Goal: Task Accomplishment & Management: Use online tool/utility

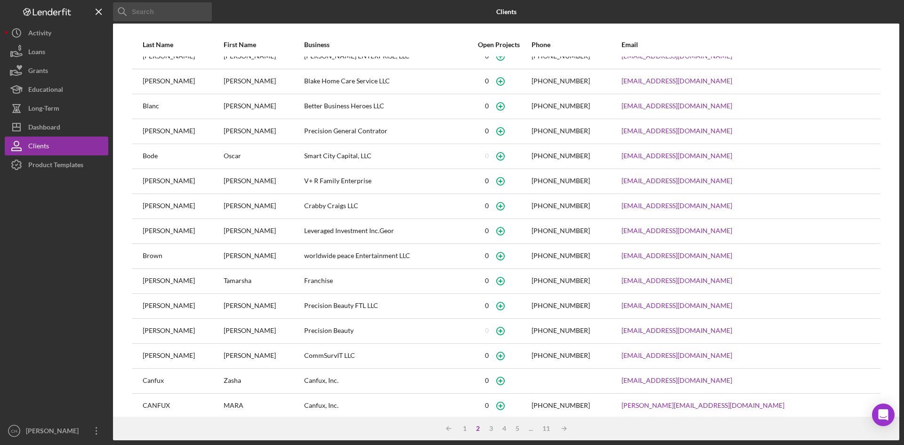
scroll to position [24, 0]
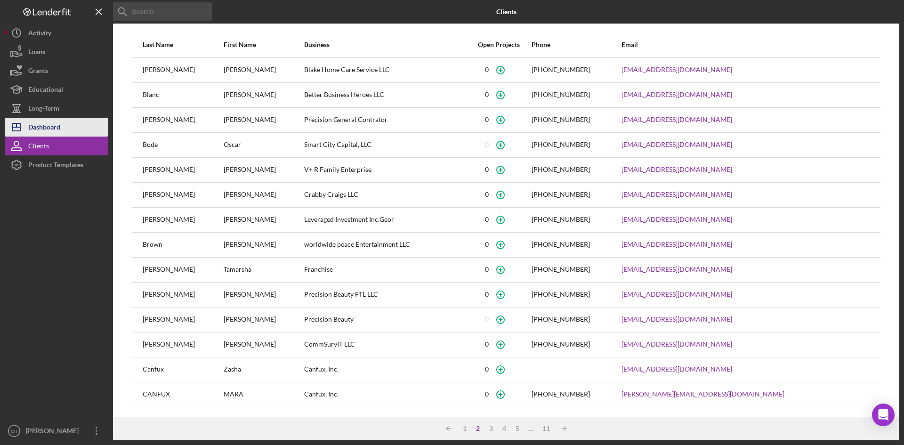
click at [54, 123] on div "Dashboard" at bounding box center [44, 128] width 32 height 21
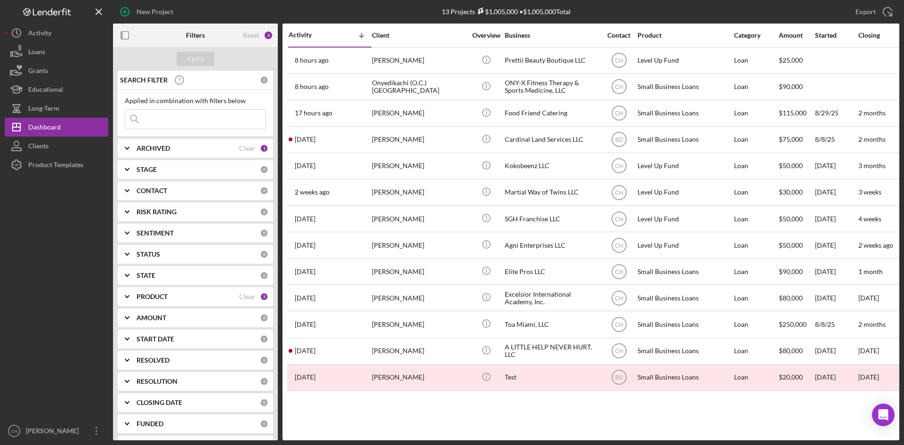
click at [169, 169] on div "STAGE" at bounding box center [198, 170] width 123 height 8
click at [179, 148] on div "ARCHIVED" at bounding box center [188, 149] width 103 height 8
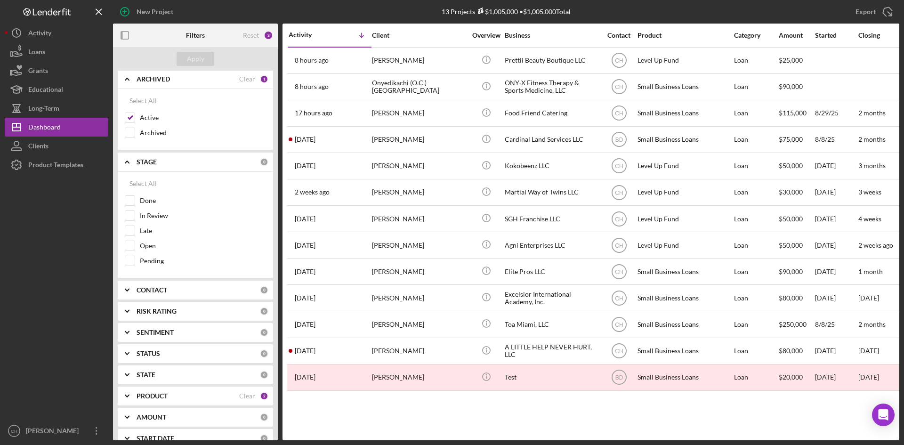
scroll to position [94, 0]
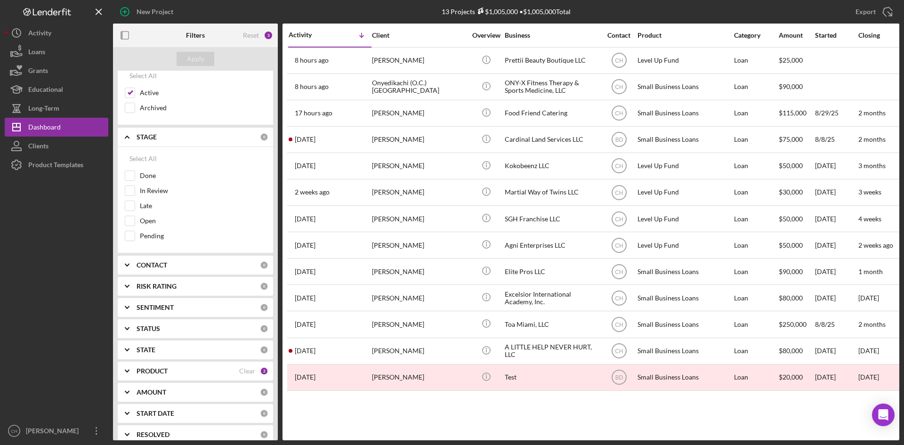
click at [181, 374] on div "PRODUCT" at bounding box center [188, 371] width 103 height 8
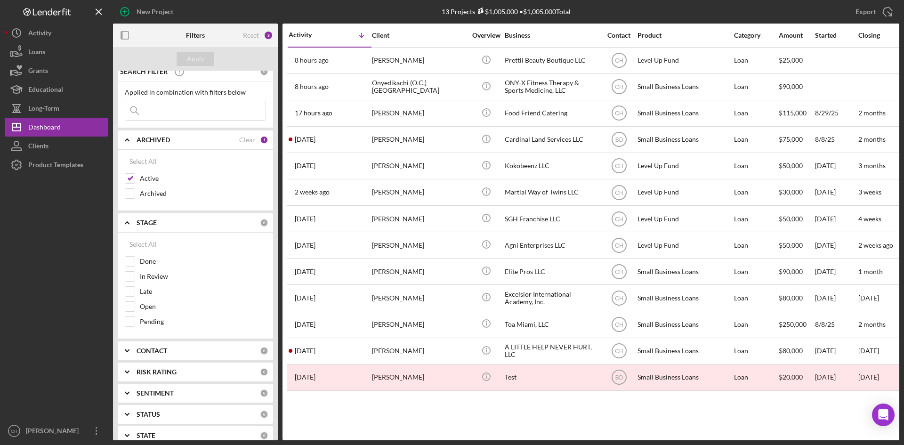
scroll to position [0, 0]
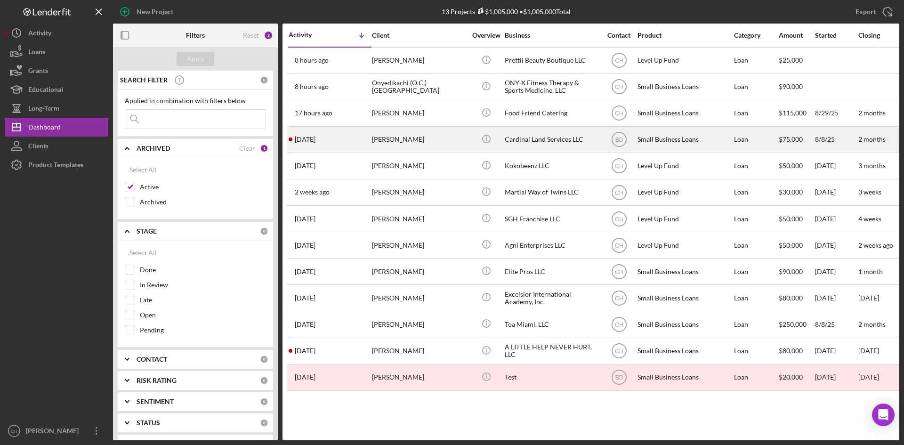
click at [340, 139] on div "[DATE] [PERSON_NAME]" at bounding box center [330, 139] width 82 height 25
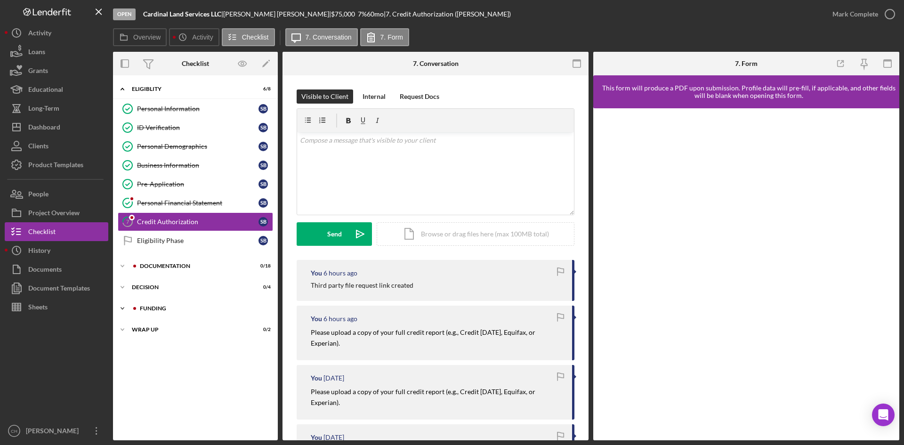
click at [157, 309] on div "Funding" at bounding box center [203, 309] width 126 height 6
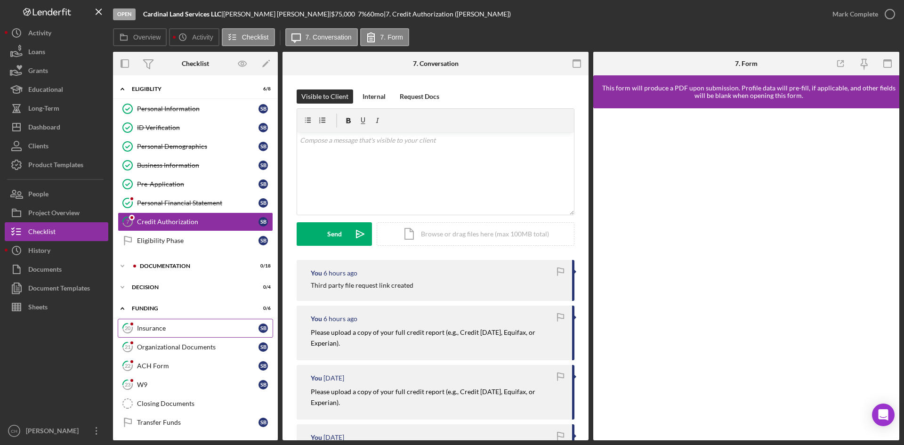
click at [214, 329] on div "Insurance" at bounding box center [198, 329] width 122 height 8
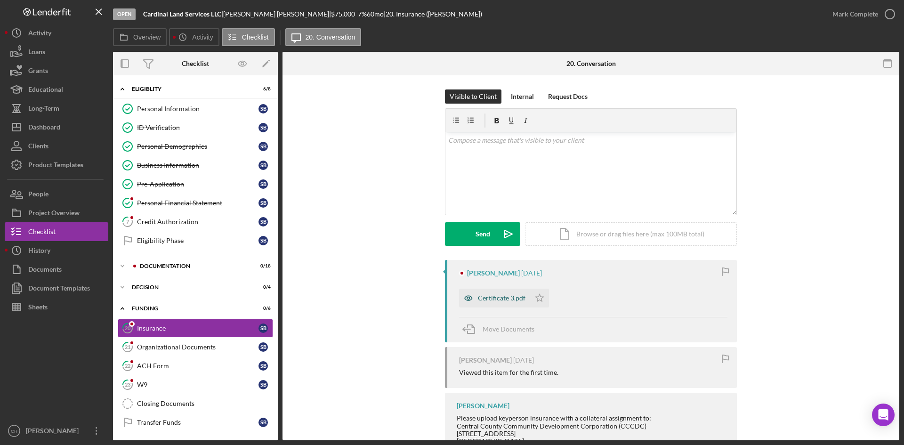
click at [516, 302] on div "Certificate 3.pdf" at bounding box center [494, 298] width 71 height 19
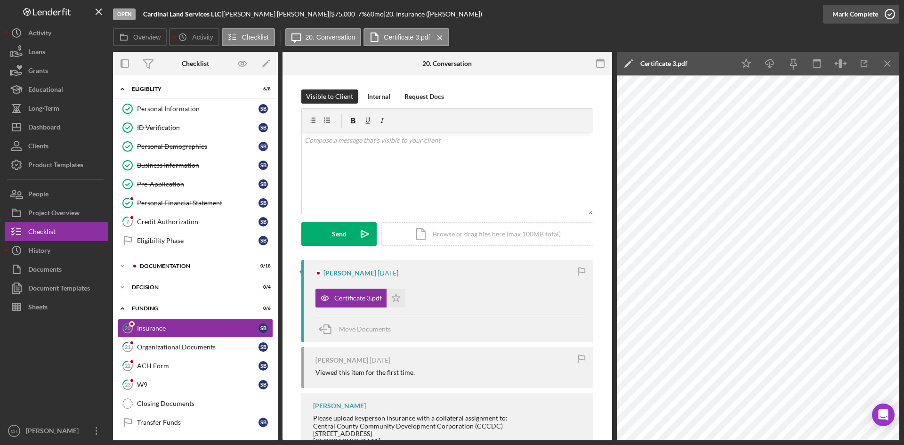
click at [854, 10] on div "Mark Complete" at bounding box center [856, 14] width 46 height 19
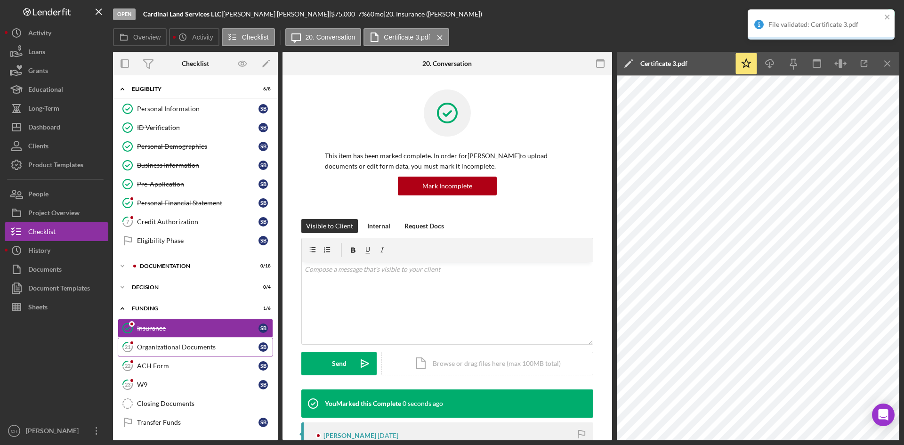
click at [195, 348] on div "Organizational Documents" at bounding box center [198, 347] width 122 height 8
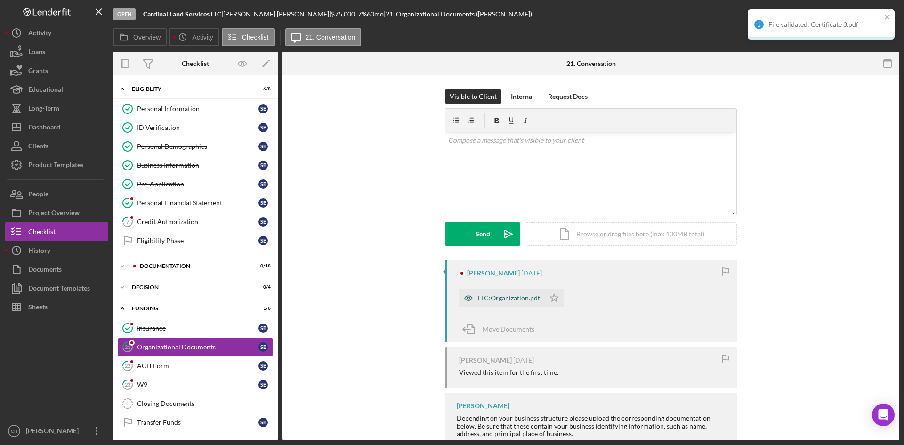
click at [488, 298] on div "LLC:Organization.pdf" at bounding box center [509, 298] width 62 height 8
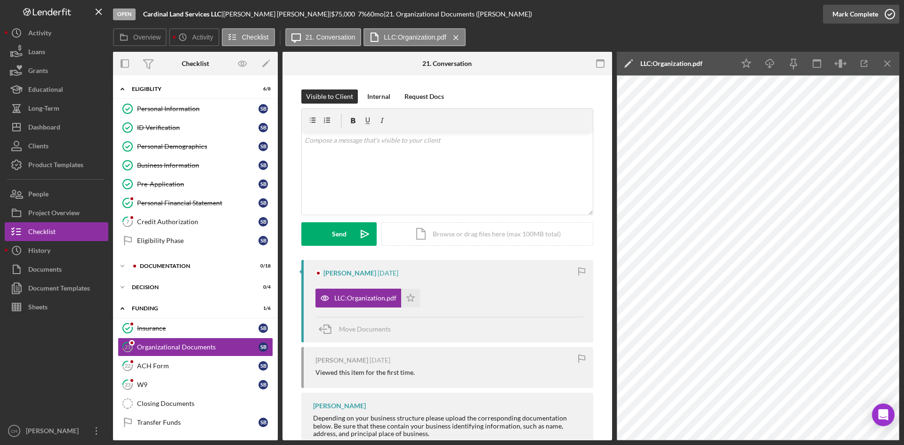
click at [845, 15] on div "Mark Complete" at bounding box center [856, 14] width 46 height 19
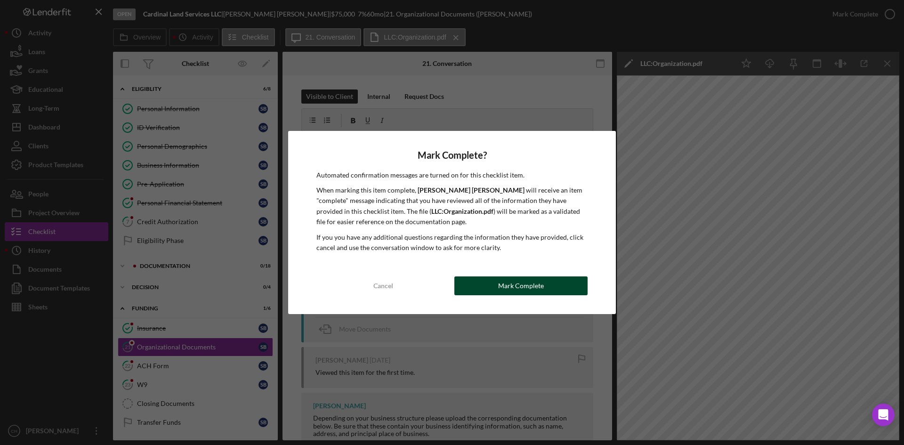
click at [532, 288] on div "Mark Complete" at bounding box center [521, 285] width 46 height 19
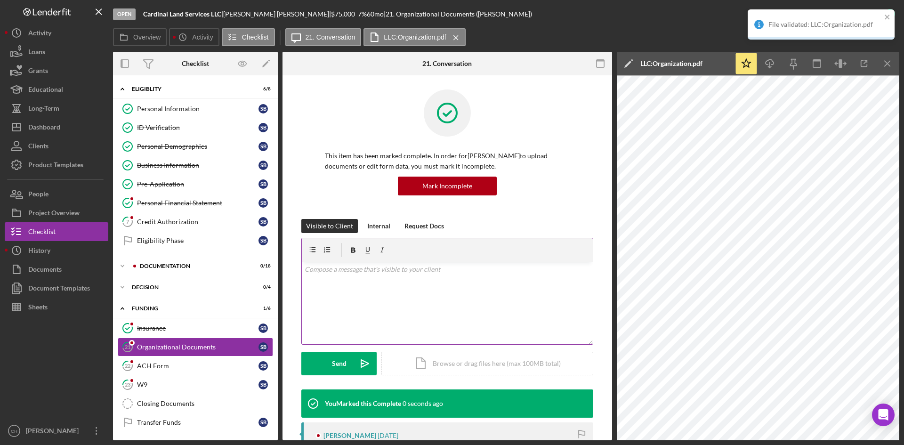
drag, startPoint x: 406, startPoint y: 298, endPoint x: 408, endPoint y: 317, distance: 19.1
click at [406, 299] on div "v Color teal Color pink Remove color Add row above Add row below Add column bef…" at bounding box center [447, 303] width 291 height 82
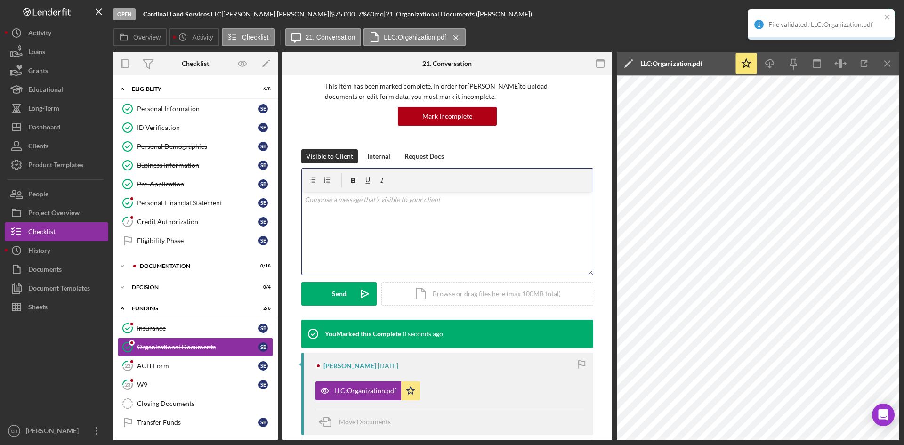
scroll to position [188, 0]
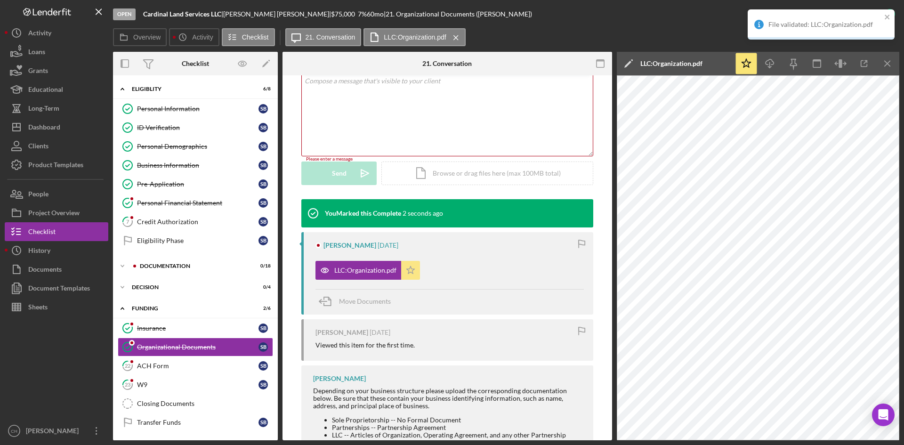
click at [408, 272] on icon "Icon/Star" at bounding box center [410, 270] width 19 height 19
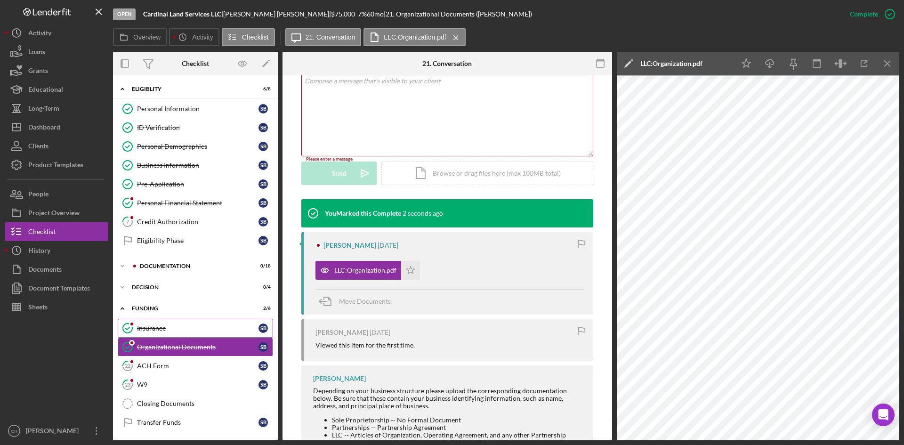
click at [177, 329] on div "Insurance" at bounding box center [198, 329] width 122 height 8
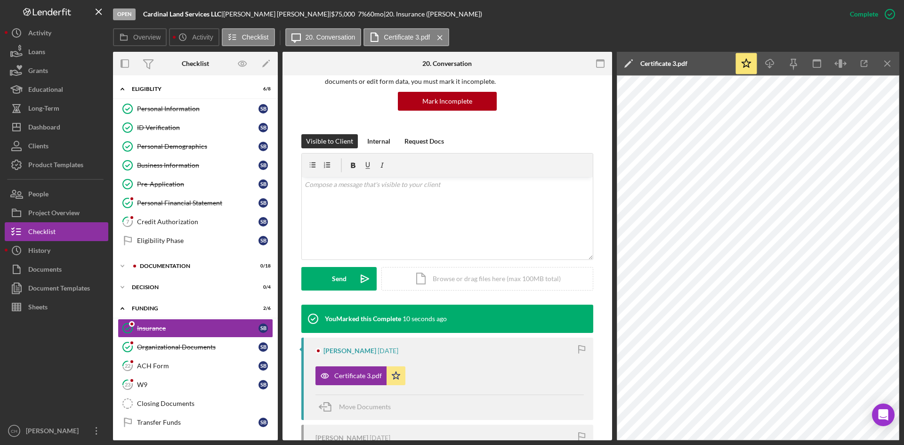
scroll to position [213, 0]
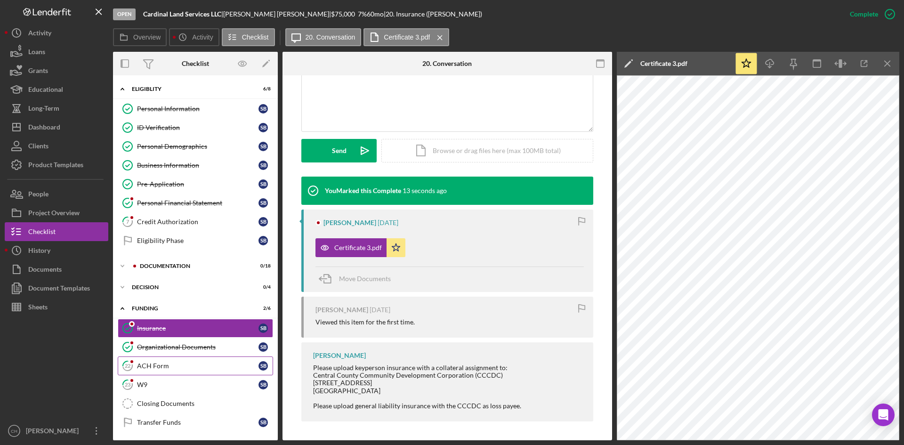
drag, startPoint x: 169, startPoint y: 359, endPoint x: 179, endPoint y: 359, distance: 9.4
click at [172, 359] on link "22 ACH Form S B" at bounding box center [195, 366] width 155 height 19
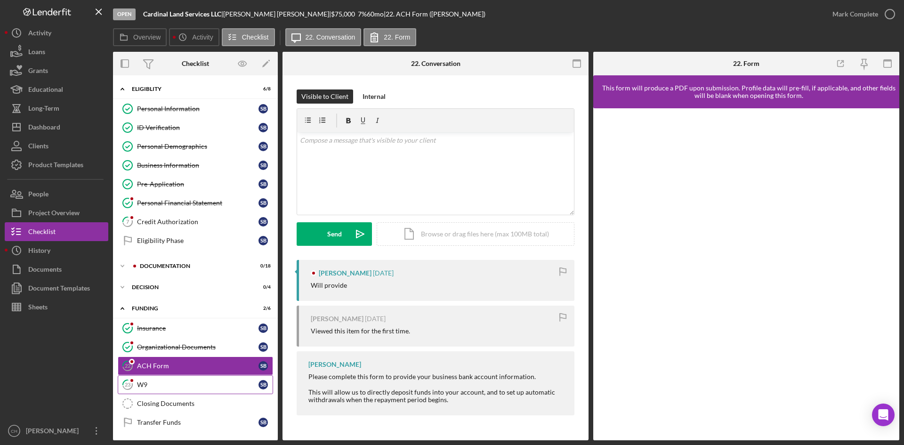
click at [183, 382] on div "W9" at bounding box center [198, 385] width 122 height 8
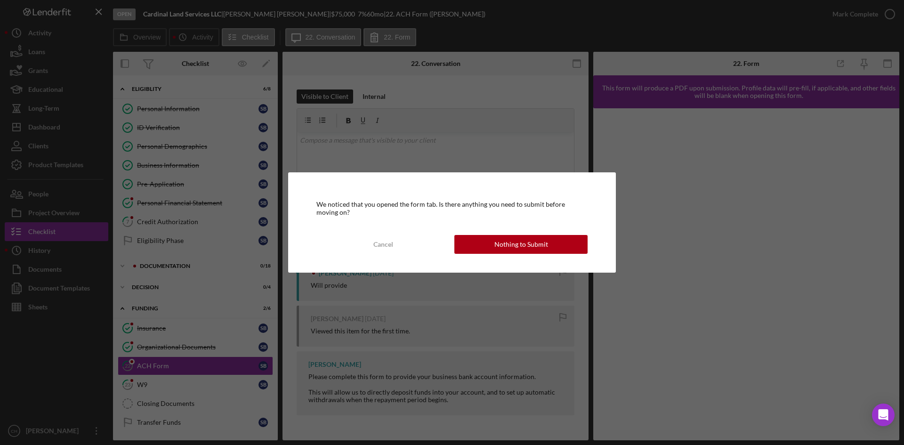
drag, startPoint x: 506, startPoint y: 243, endPoint x: 438, endPoint y: 247, distance: 68.0
click at [506, 242] on div "Nothing to Submit" at bounding box center [522, 244] width 54 height 19
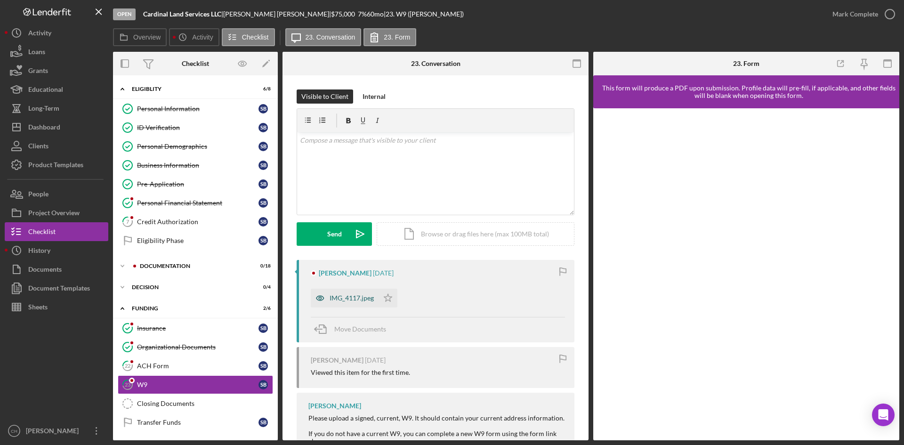
click at [346, 299] on div "IMG_4117.jpeg" at bounding box center [352, 298] width 44 height 8
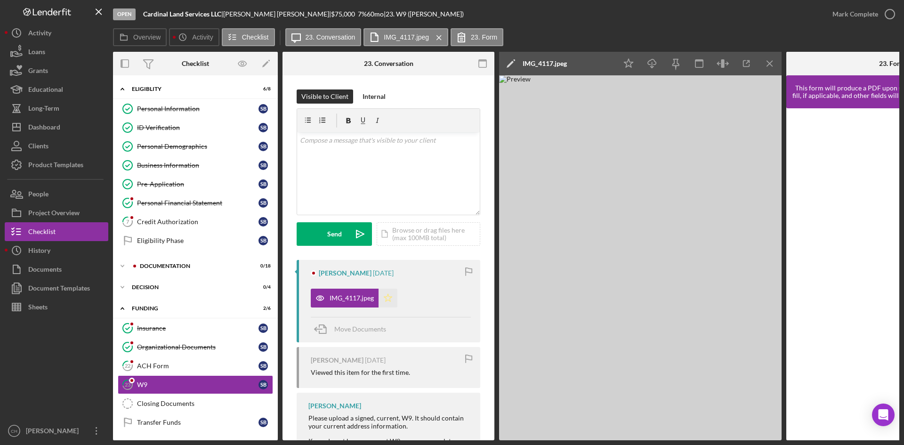
drag, startPoint x: 388, startPoint y: 296, endPoint x: 573, endPoint y: 197, distance: 209.9
click at [390, 296] on icon "Icon/Star" at bounding box center [388, 298] width 19 height 19
click at [849, 13] on div "Mark Complete" at bounding box center [856, 14] width 46 height 19
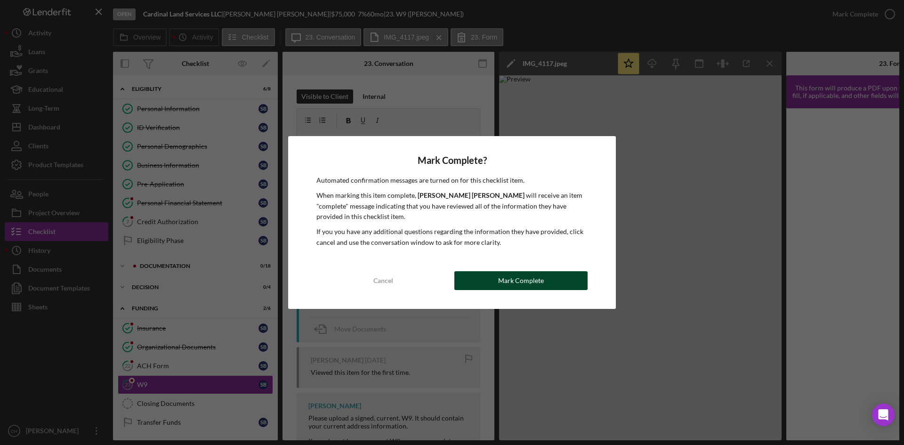
click at [480, 273] on button "Mark Complete" at bounding box center [521, 280] width 133 height 19
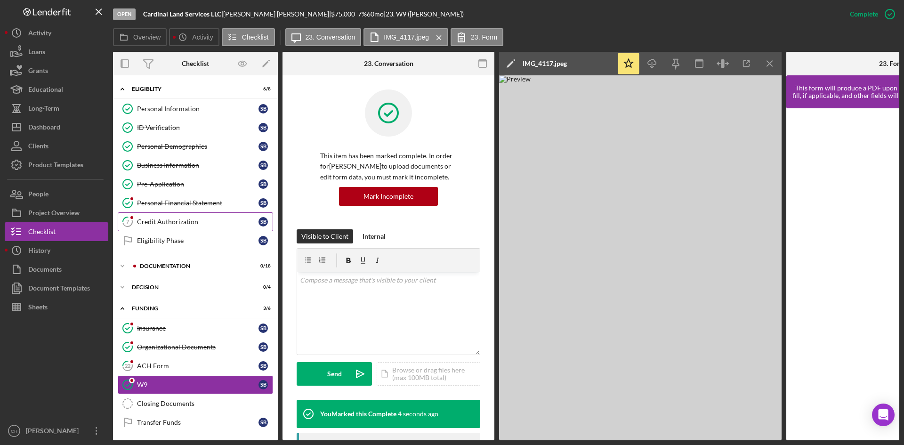
click at [179, 221] on div "Credit Authorization" at bounding box center [198, 222] width 122 height 8
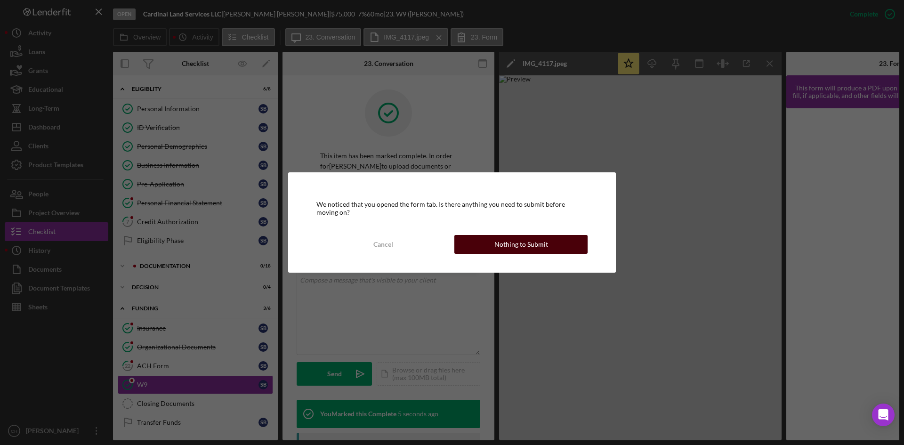
click at [506, 240] on div "Nothing to Submit" at bounding box center [522, 244] width 54 height 19
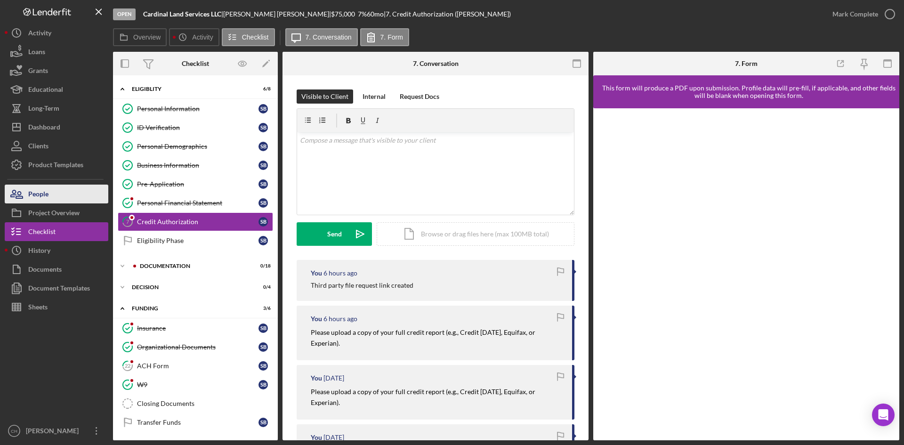
click at [60, 199] on button "People" at bounding box center [57, 194] width 104 height 19
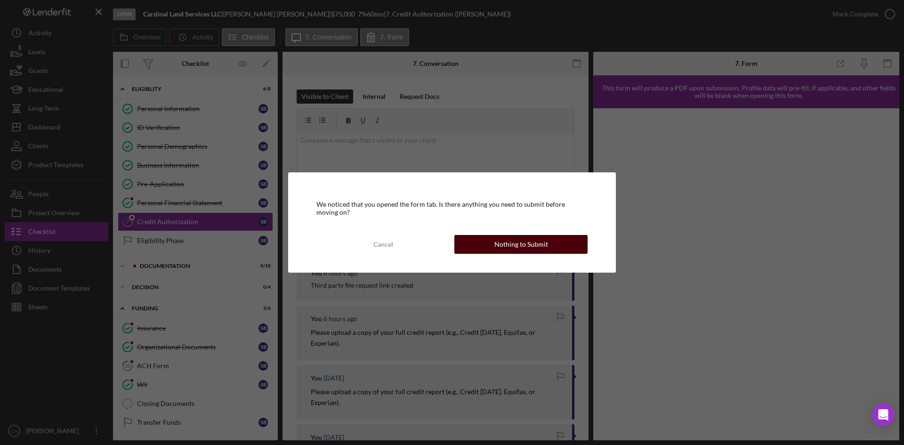
click at [508, 243] on div "Nothing to Submit" at bounding box center [522, 244] width 54 height 19
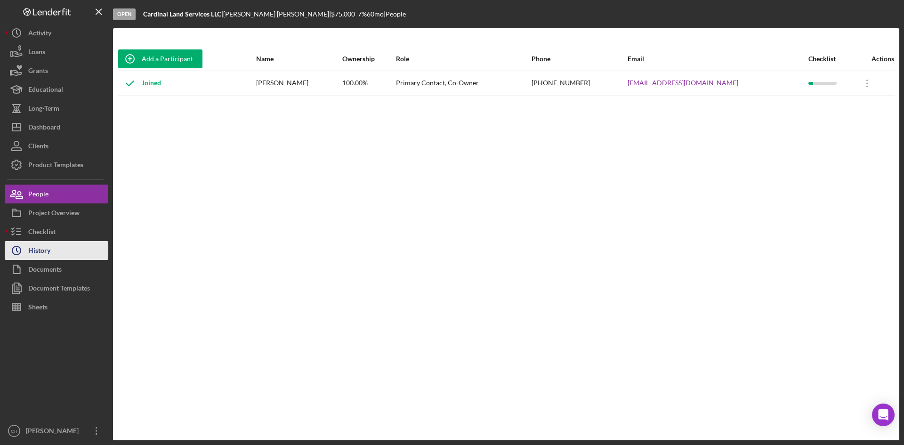
click at [54, 255] on button "Icon/History History" at bounding box center [57, 250] width 104 height 19
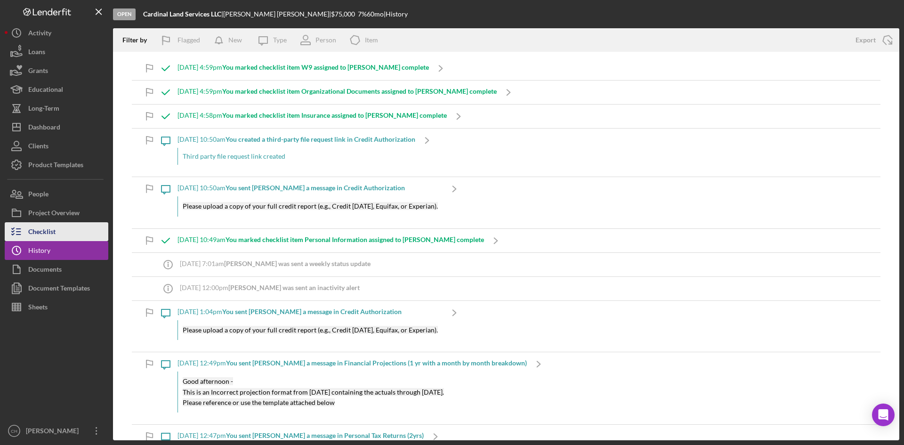
click at [56, 231] on button "Checklist" at bounding box center [57, 231] width 104 height 19
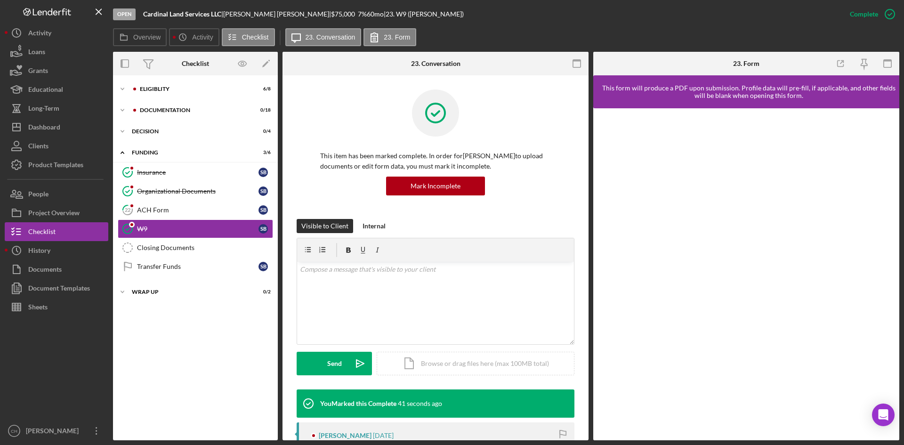
click at [192, 79] on div "Icon/Expander Eligiblity 6 / 8 Icon/Expander Documentation 0 / 18 Icon/Expander…" at bounding box center [195, 257] width 165 height 365
click at [190, 89] on div "Eligiblity" at bounding box center [203, 89] width 126 height 6
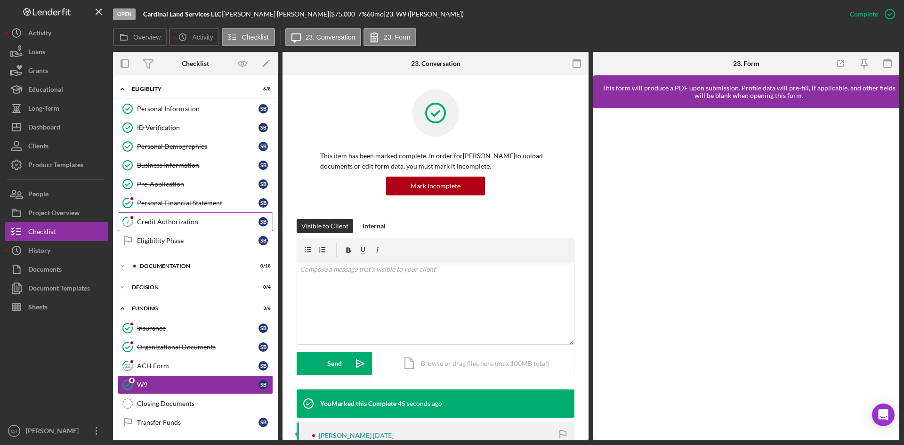
click at [193, 221] on div "Credit Authorization" at bounding box center [198, 222] width 122 height 8
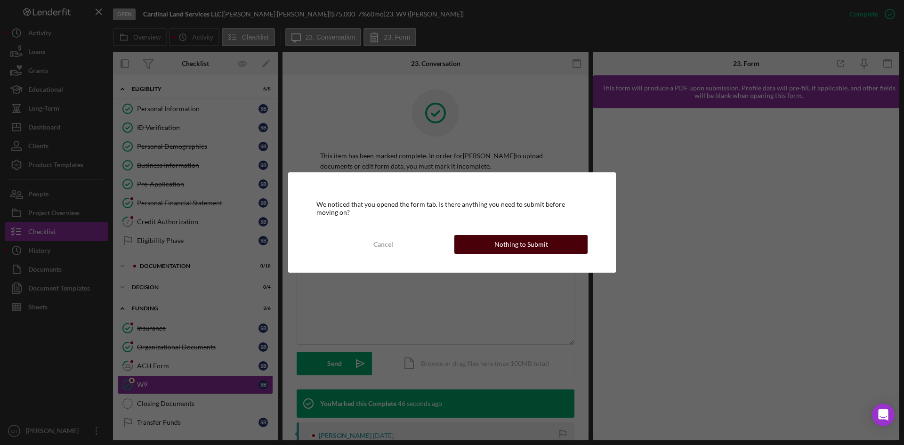
click at [538, 246] on div "Nothing to Submit" at bounding box center [522, 244] width 54 height 19
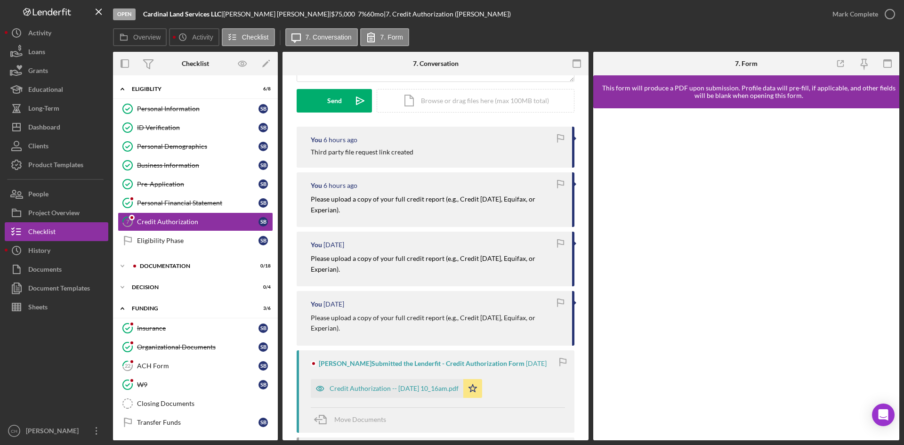
scroll to position [235, 0]
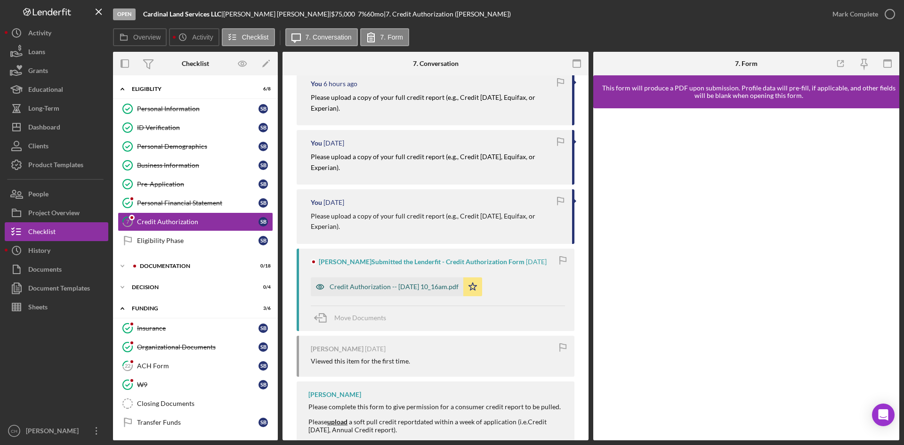
click at [398, 283] on div "Credit Authorization -- [DATE] 10_16am.pdf" at bounding box center [394, 287] width 129 height 8
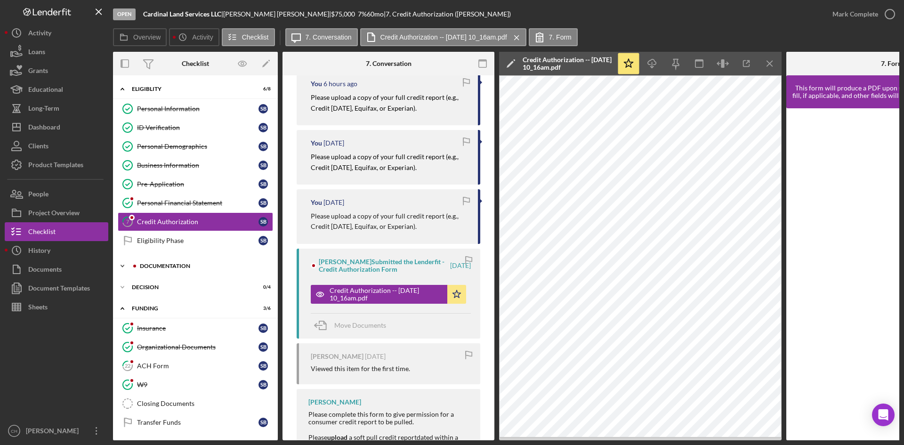
click at [197, 266] on div "Documentation" at bounding box center [203, 266] width 126 height 6
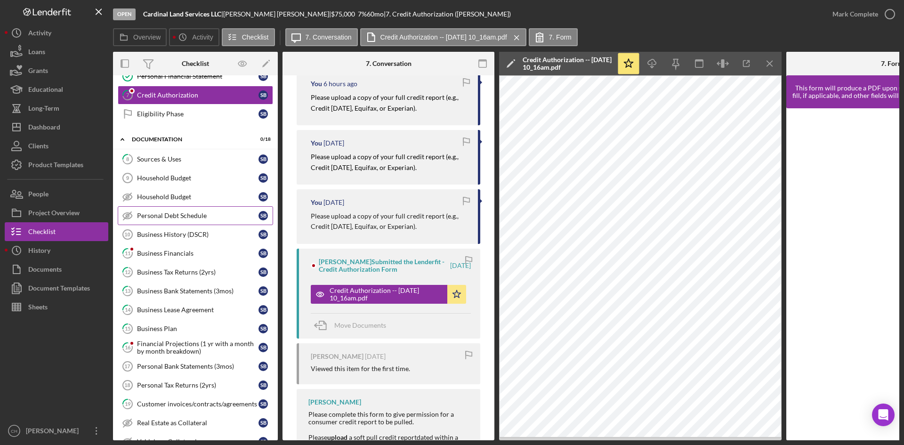
scroll to position [0, 0]
